Goal: Information Seeking & Learning: Learn about a topic

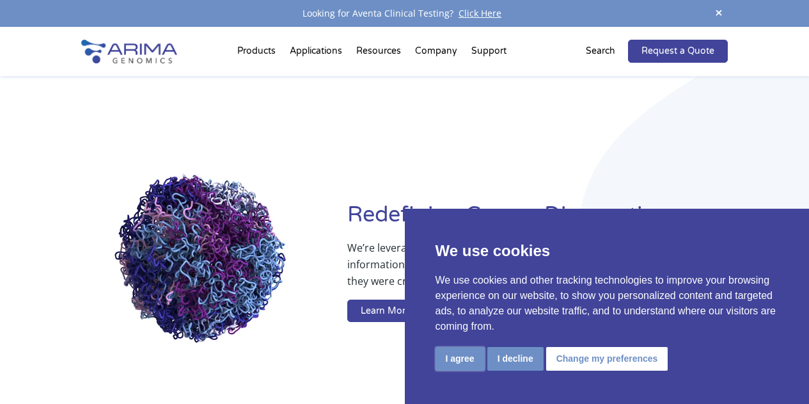
click at [469, 361] on button "I agree" at bounding box center [460, 359] width 49 height 24
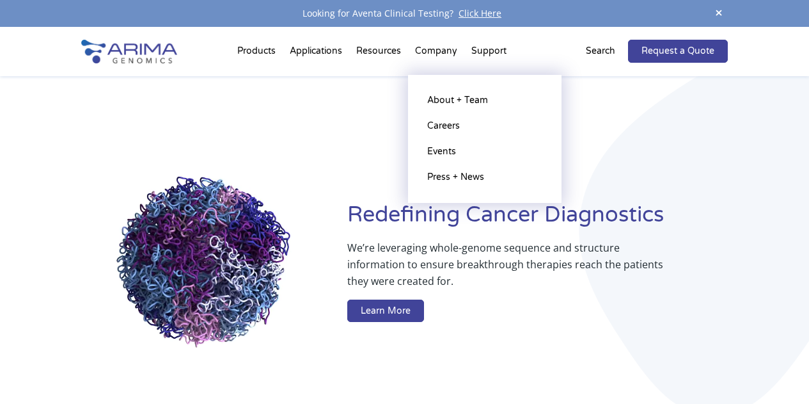
click at [430, 51] on li "Company About + Team Careers Events Press + News" at bounding box center [436, 53] width 56 height 43
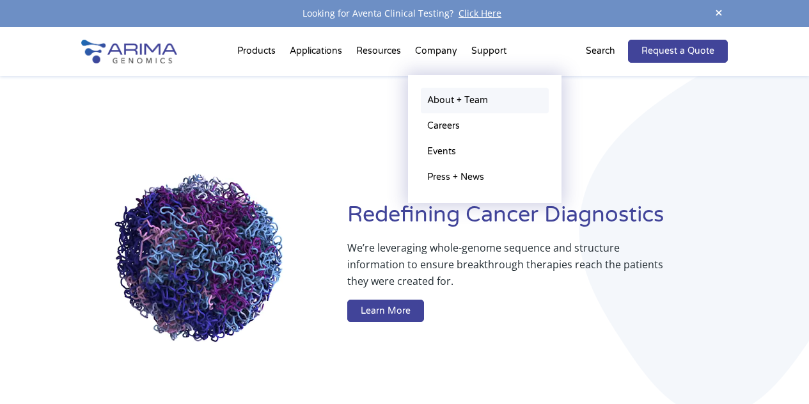
click at [463, 98] on link "About + Team" at bounding box center [485, 101] width 128 height 26
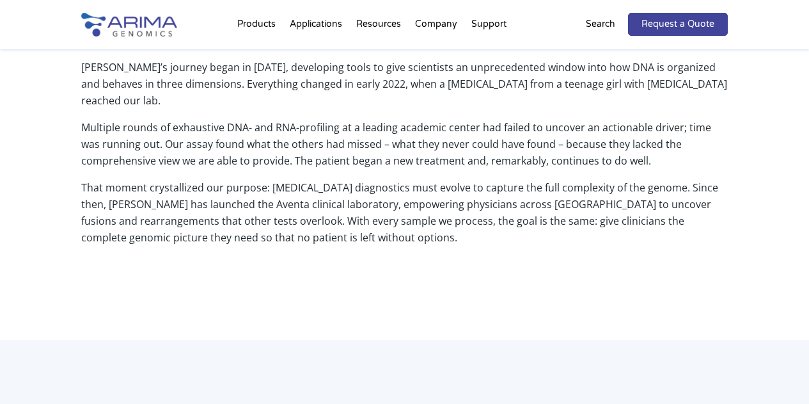
scroll to position [614, 0]
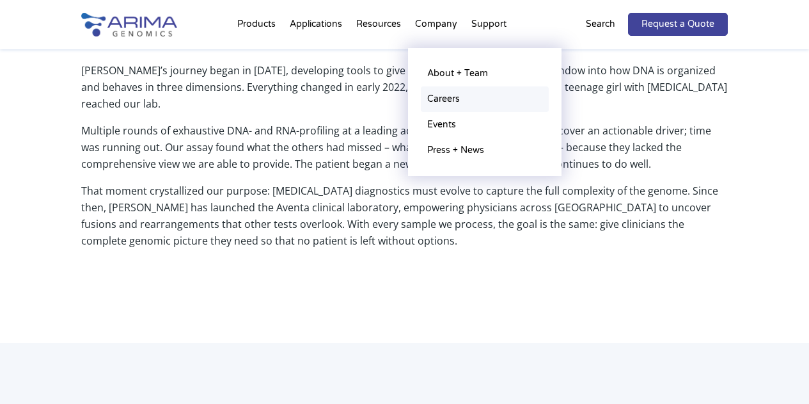
click at [455, 97] on link "Careers" at bounding box center [485, 99] width 128 height 26
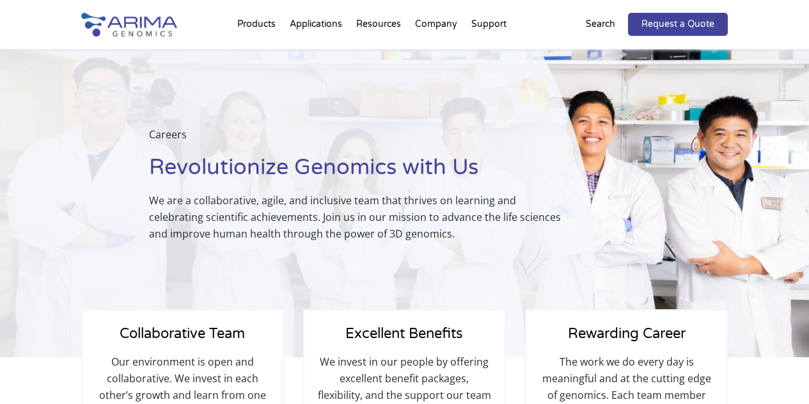
click at [132, 20] on img at bounding box center [129, 25] width 96 height 24
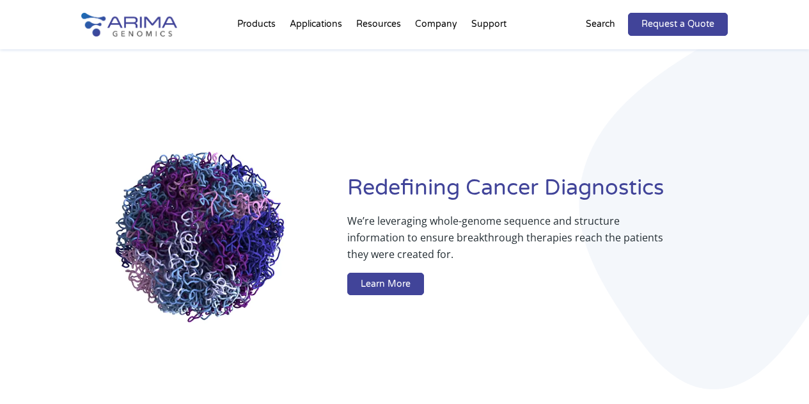
click at [134, 23] on img at bounding box center [129, 25] width 96 height 24
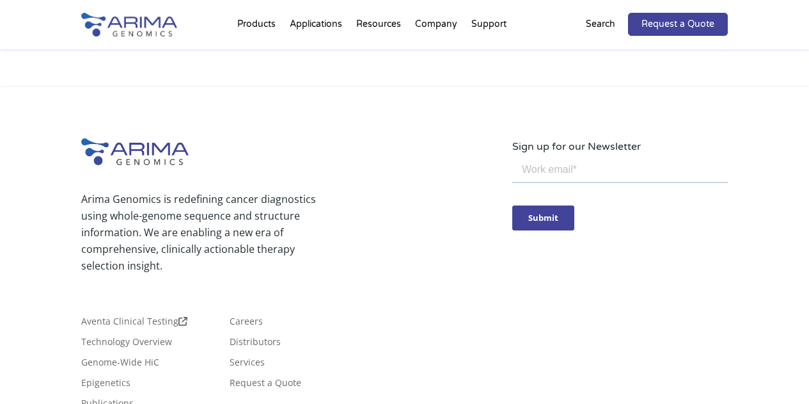
scroll to position [3111, 0]
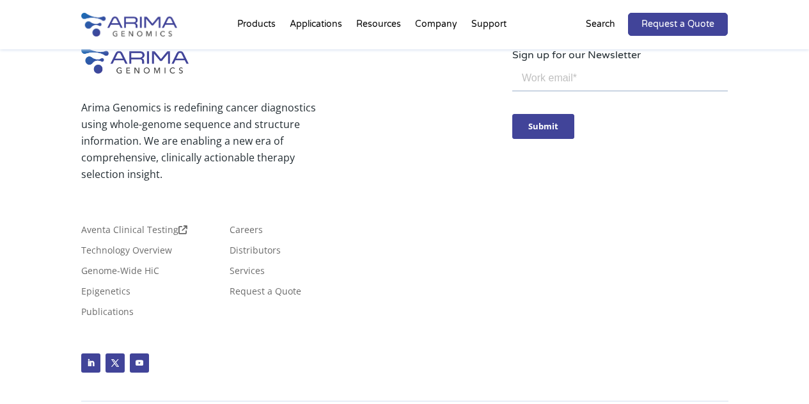
click at [136, 15] on img at bounding box center [129, 25] width 96 height 24
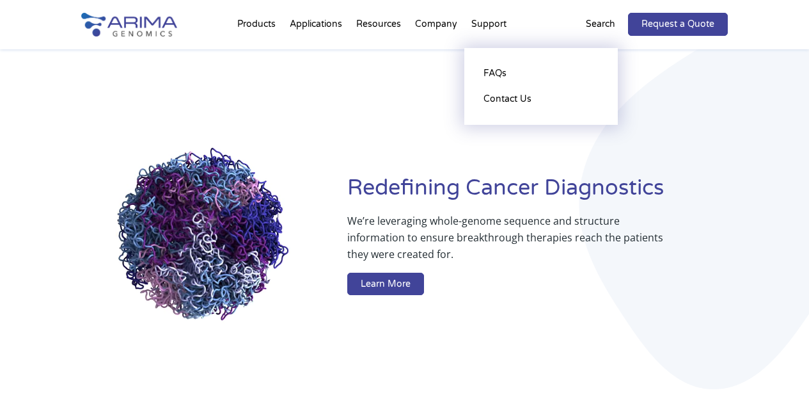
click at [489, 23] on li "Support FAQs Contact Us" at bounding box center [488, 26] width 49 height 43
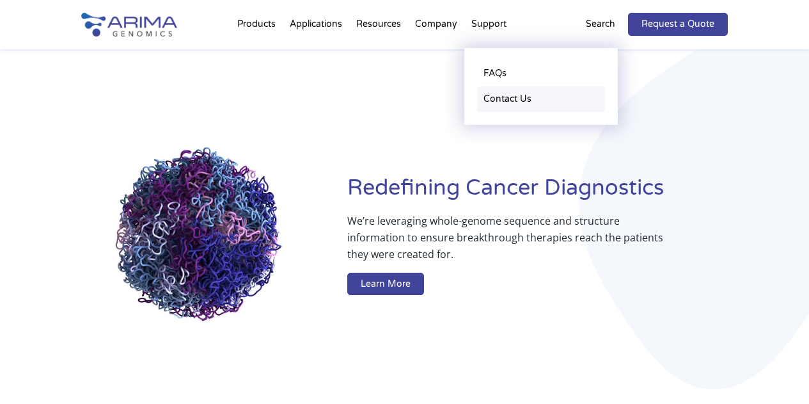
click at [501, 102] on link "Contact Us" at bounding box center [541, 99] width 128 height 26
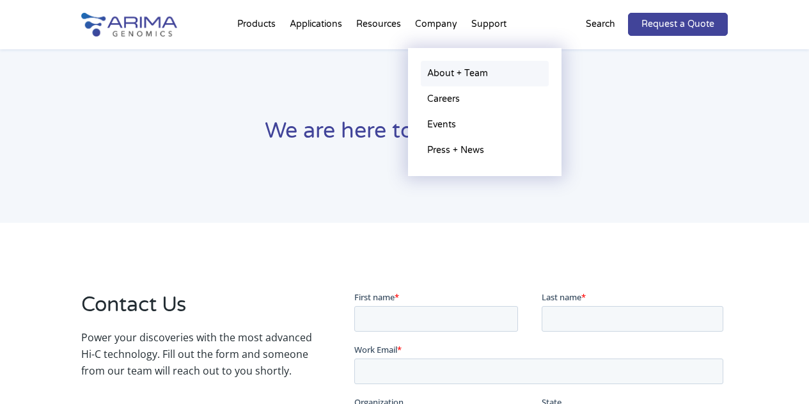
click at [448, 77] on link "About + Team" at bounding box center [485, 74] width 128 height 26
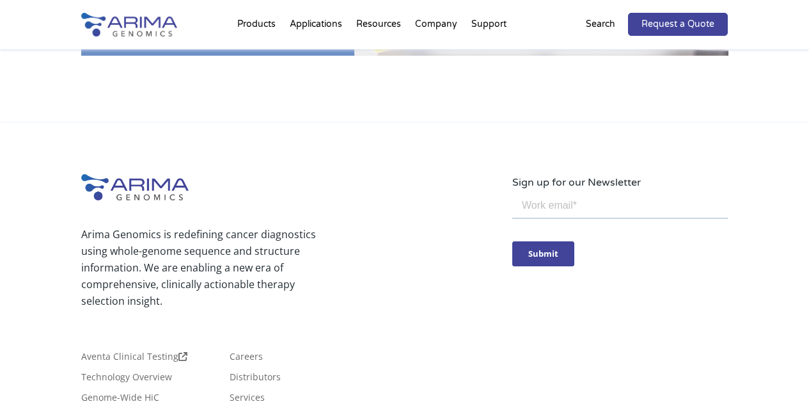
scroll to position [2398, 0]
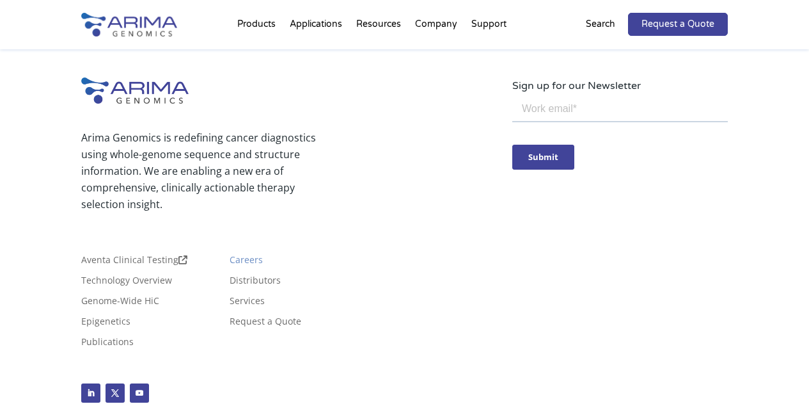
click at [246, 255] on link "Careers" at bounding box center [246, 262] width 33 height 14
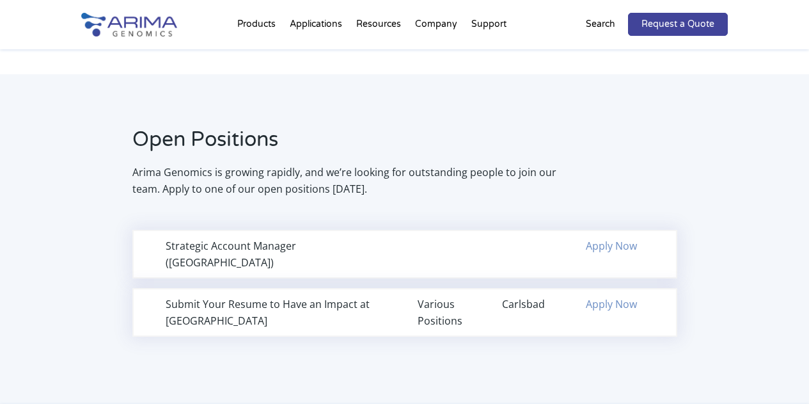
scroll to position [769, 0]
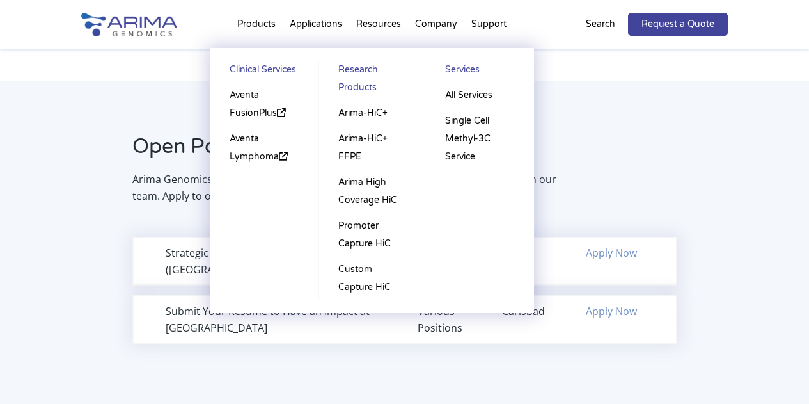
click at [251, 23] on li "Products Clinical Services Aventa FusionPlus Aventa Lymphoma Research Products …" at bounding box center [256, 26] width 52 height 43
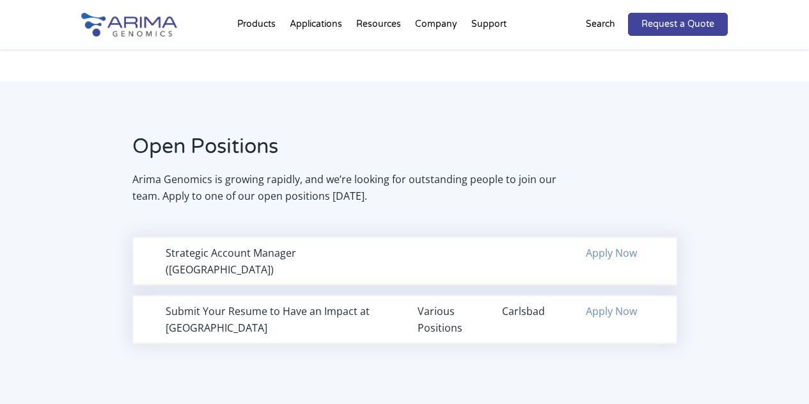
drag, startPoint x: 586, startPoint y: 127, endPoint x: 537, endPoint y: 99, distance: 56.7
click at [586, 127] on div "Open Positions Arima Genomics is growing rapidly, and we’re looking for outstan…" at bounding box center [404, 245] width 809 height 329
click at [153, 19] on img at bounding box center [129, 25] width 96 height 24
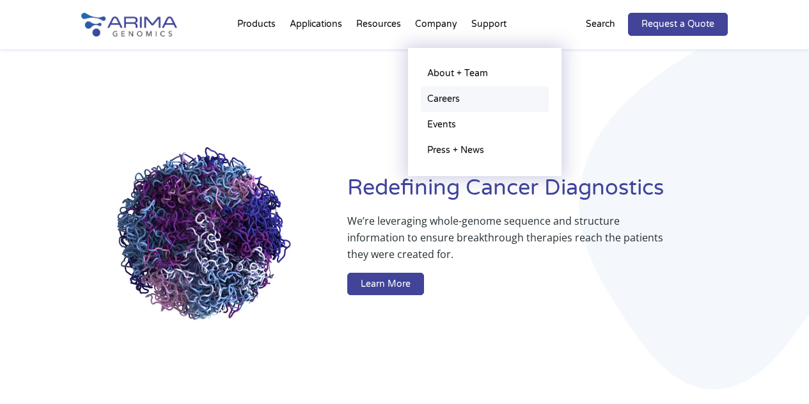
click at [456, 97] on link "Careers" at bounding box center [485, 99] width 128 height 26
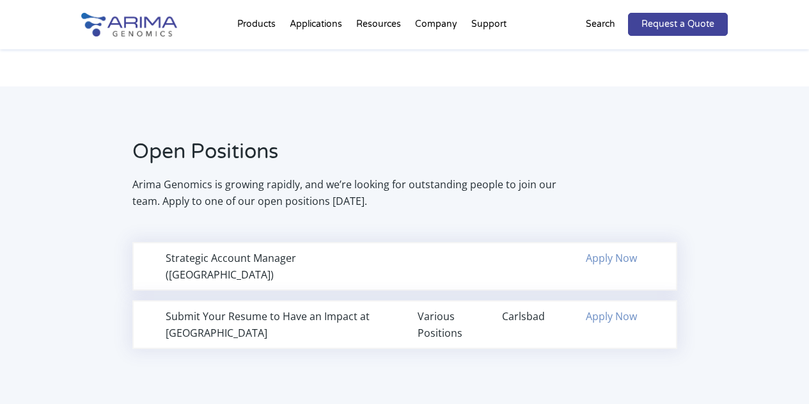
scroll to position [768, 0]
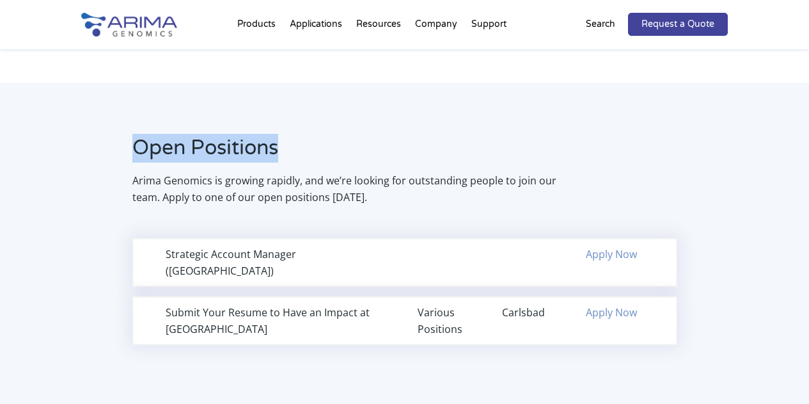
drag, startPoint x: 294, startPoint y: 148, endPoint x: 127, endPoint y: 150, distance: 166.3
click at [127, 150] on div "Open Positions Arima Genomics is growing rapidly, and we’re looking for outstan…" at bounding box center [319, 170] width 477 height 72
click at [288, 150] on h2 "Open Positions" at bounding box center [344, 153] width 425 height 38
drag, startPoint x: 280, startPoint y: 151, endPoint x: 118, endPoint y: 142, distance: 161.4
click at [118, 142] on div "Open Positions Arima Genomics is growing rapidly, and we’re looking for outstan…" at bounding box center [319, 170] width 477 height 72
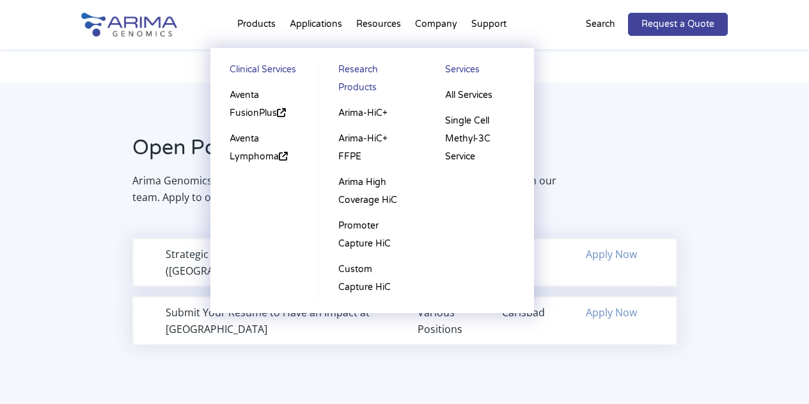
click at [264, 32] on li "Products Clinical Services Aventa FusionPlus Aventa [MEDICAL_DATA] Research Pro…" at bounding box center [256, 26] width 52 height 43
click at [257, 107] on link "Aventa FusionPlus" at bounding box center [264, 104] width 83 height 43
